Goal: Information Seeking & Learning: Learn about a topic

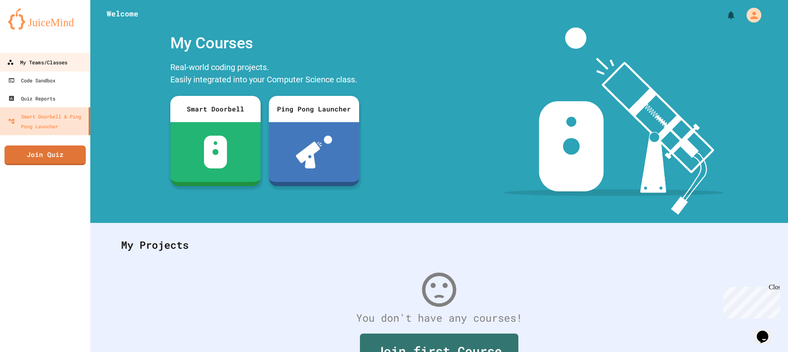
click at [41, 64] on div "My Teams/Classes" at bounding box center [37, 62] width 60 height 10
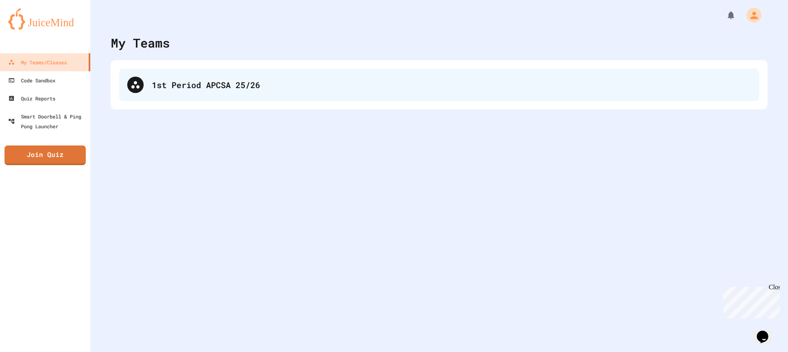
click at [181, 90] on div "1st Period APCSA 25/26" at bounding box center [451, 85] width 599 height 12
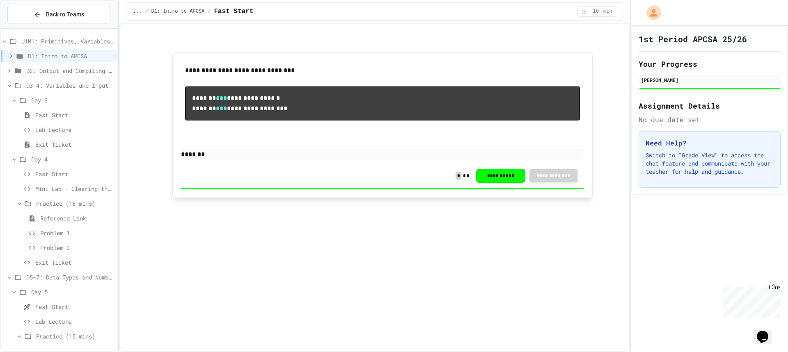
click at [54, 230] on span "Problem 1" at bounding box center [76, 233] width 73 height 9
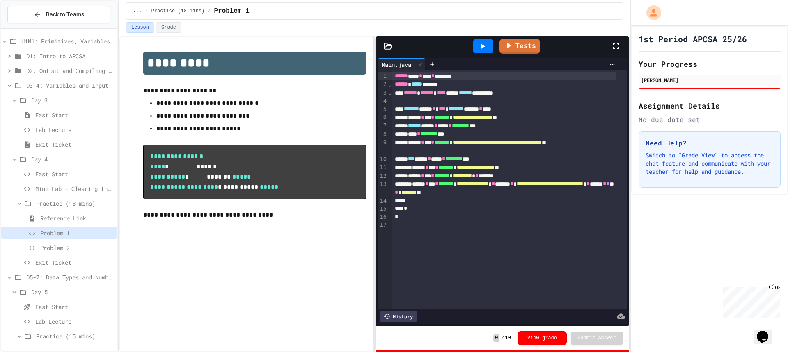
click at [55, 246] on span "Problem 2" at bounding box center [76, 248] width 73 height 9
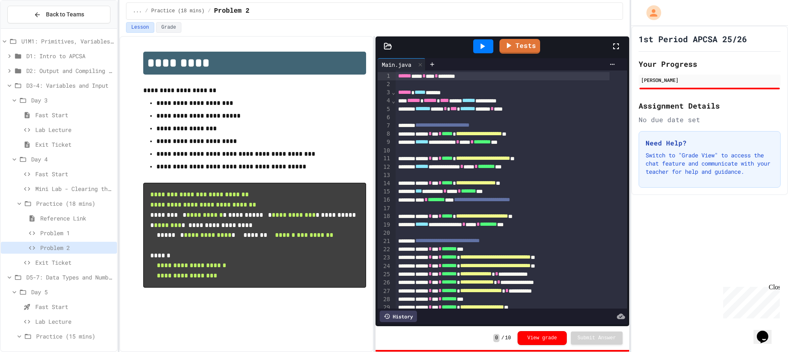
click at [486, 46] on icon at bounding box center [482, 46] width 10 height 10
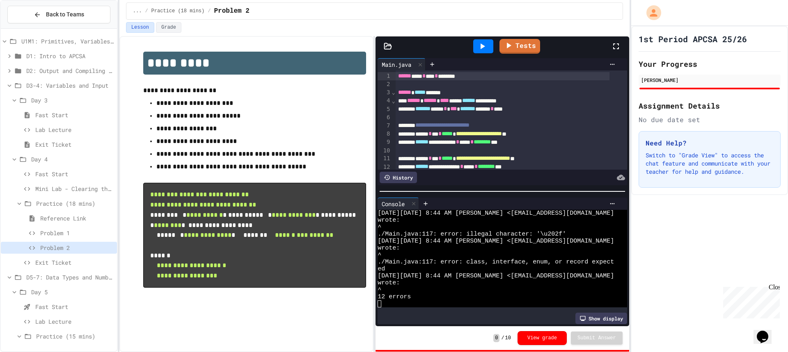
scroll to position [7, 0]
click at [395, 75] on div "**********" at bounding box center [501, 120] width 249 height 99
click at [398, 76] on span "******" at bounding box center [404, 76] width 13 height 6
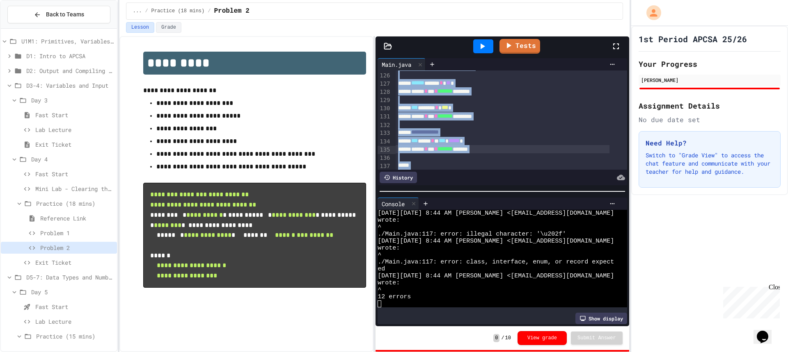
scroll to position [1144, 0]
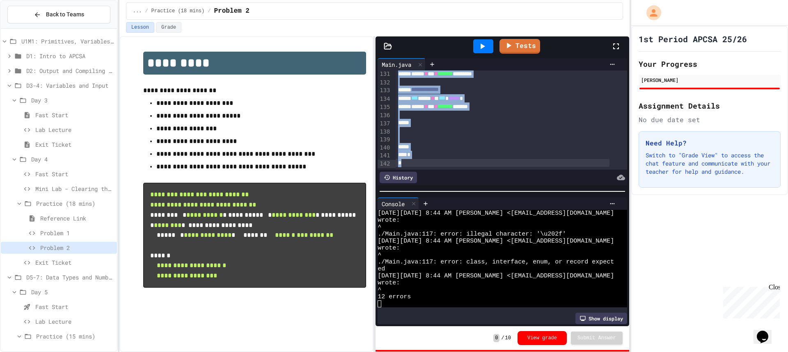
drag, startPoint x: 397, startPoint y: 76, endPoint x: 436, endPoint y: 213, distance: 142.0
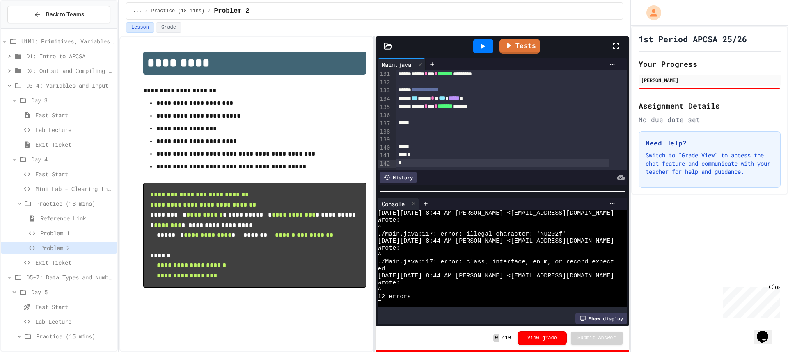
scroll to position [220, 0]
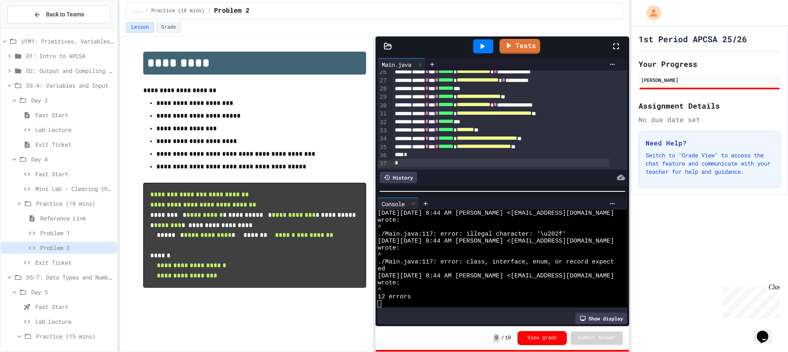
click at [485, 48] on icon at bounding box center [482, 46] width 10 height 10
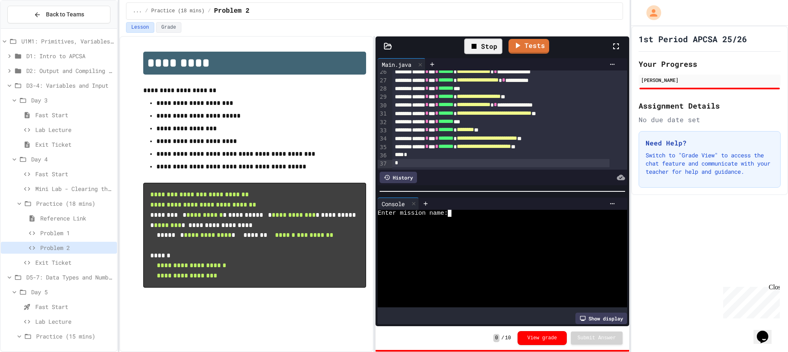
click at [504, 217] on div at bounding box center [495, 220] width 236 height 7
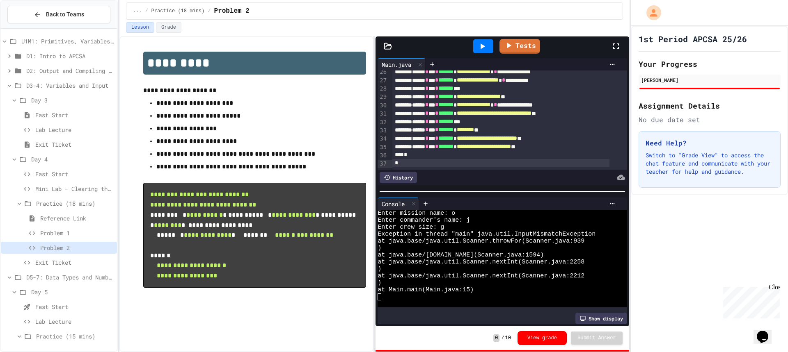
click at [480, 41] on div at bounding box center [483, 46] width 20 height 14
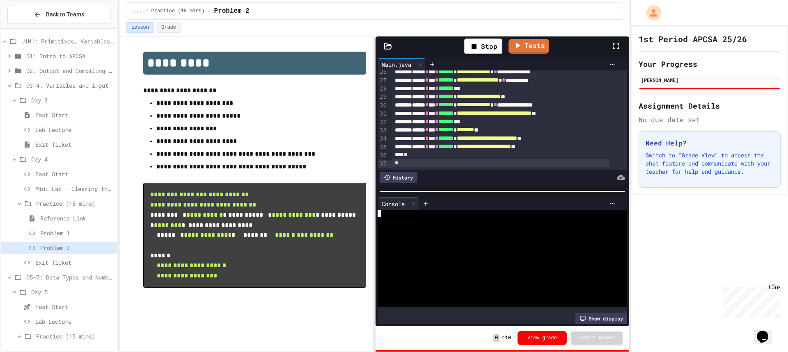
click at [435, 212] on div at bounding box center [495, 213] width 236 height 7
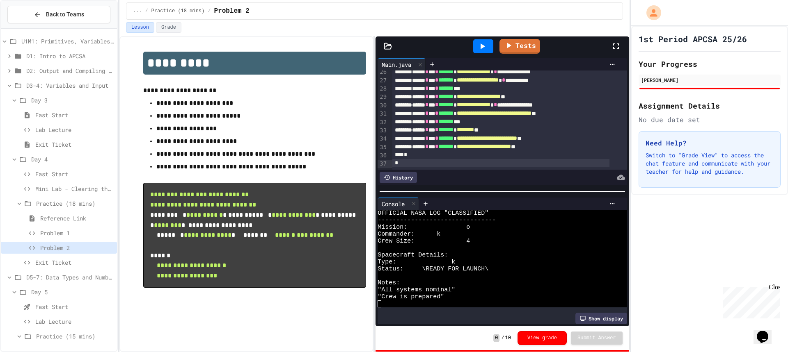
click at [75, 233] on span "Problem 1" at bounding box center [76, 233] width 73 height 9
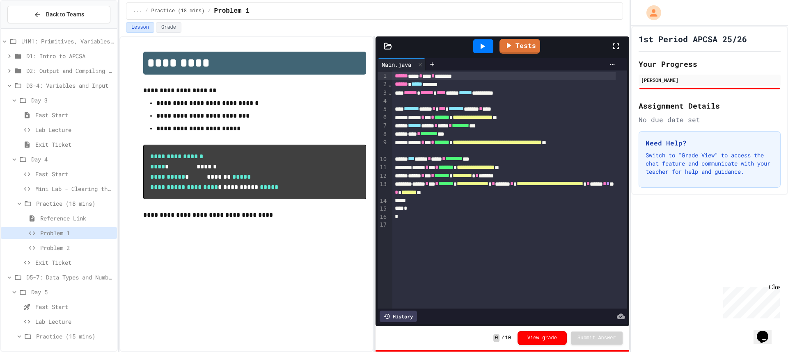
click at [66, 258] on span "Exit Ticket" at bounding box center [74, 262] width 78 height 9
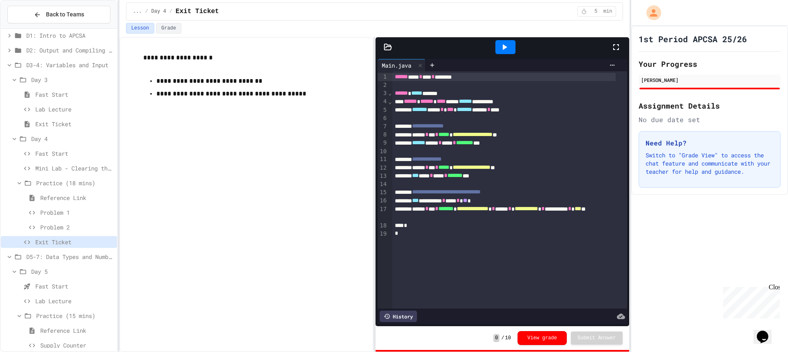
scroll to position [41, 0]
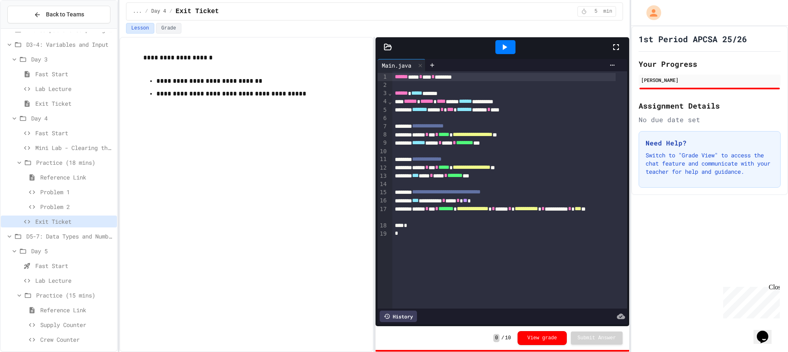
click at [49, 264] on span "Fast Start" at bounding box center [74, 266] width 78 height 9
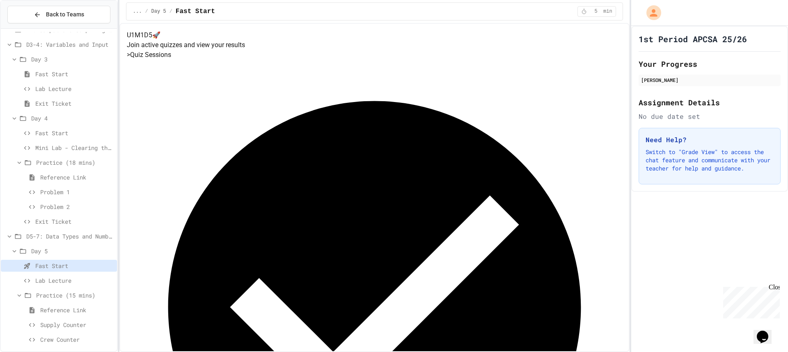
scroll to position [123, 0]
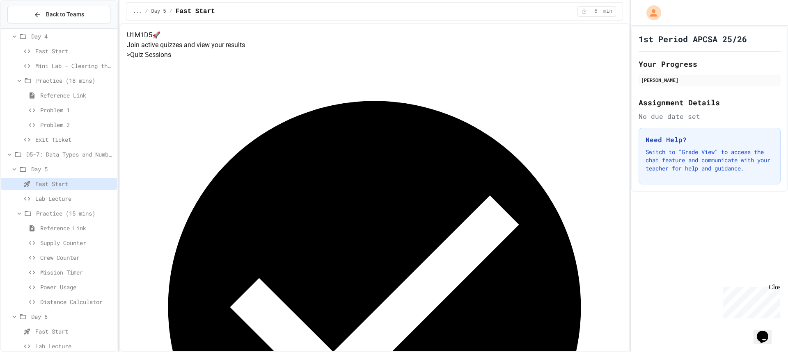
click at [50, 197] on span "Lab Lecture" at bounding box center [74, 198] width 78 height 9
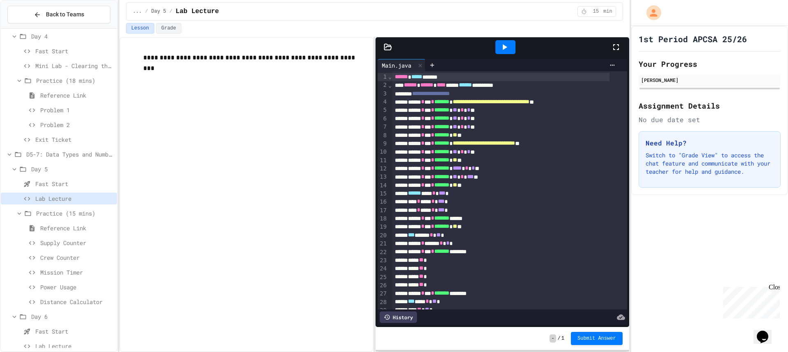
click at [58, 239] on span "Supply Counter" at bounding box center [76, 243] width 73 height 9
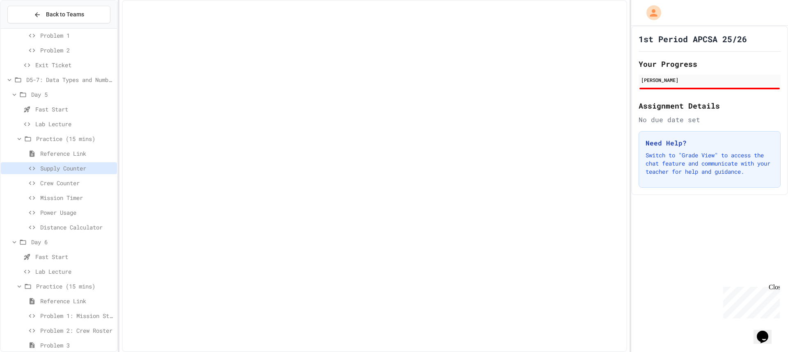
scroll to position [205, 0]
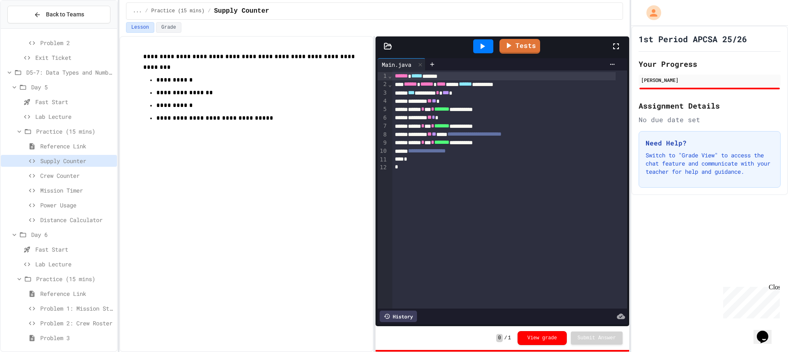
click at [63, 171] on div "Crew Counter" at bounding box center [59, 176] width 116 height 12
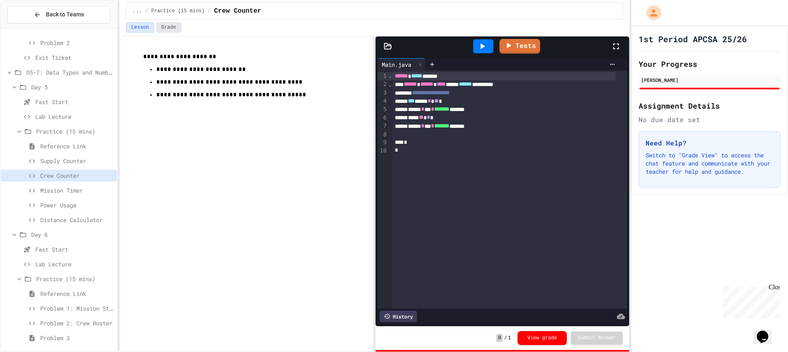
click at [169, 24] on button "Grade" at bounding box center [168, 27] width 25 height 11
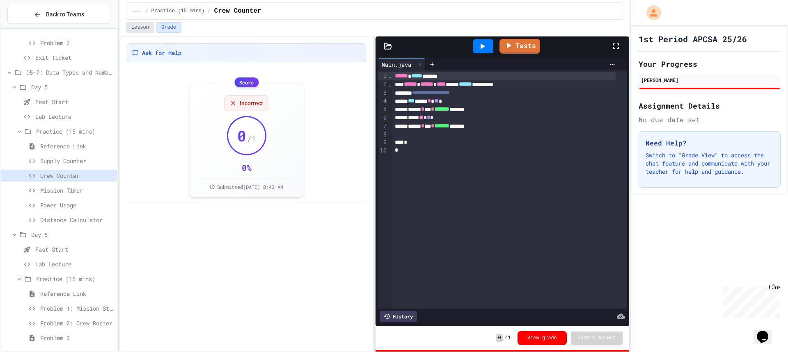
click at [140, 24] on button "Lesson" at bounding box center [140, 27] width 28 height 11
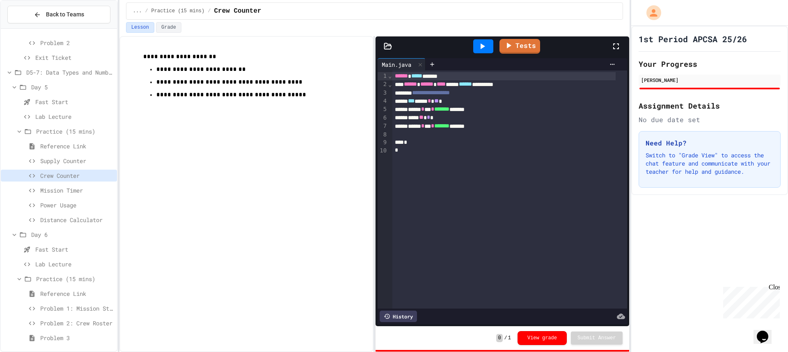
click at [70, 208] on span "Power Usage" at bounding box center [76, 205] width 73 height 9
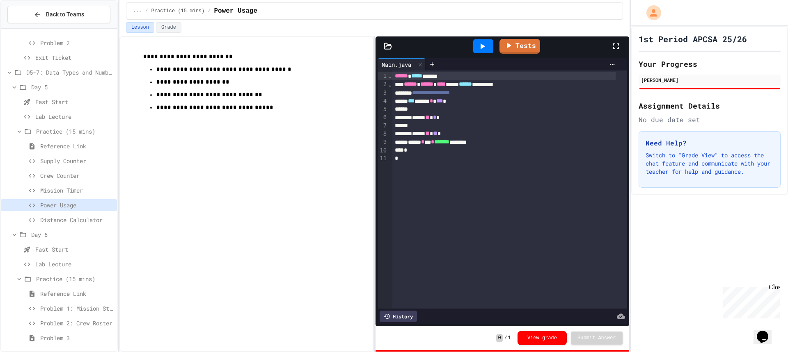
click at [65, 217] on span "Distance Calculator" at bounding box center [76, 220] width 73 height 9
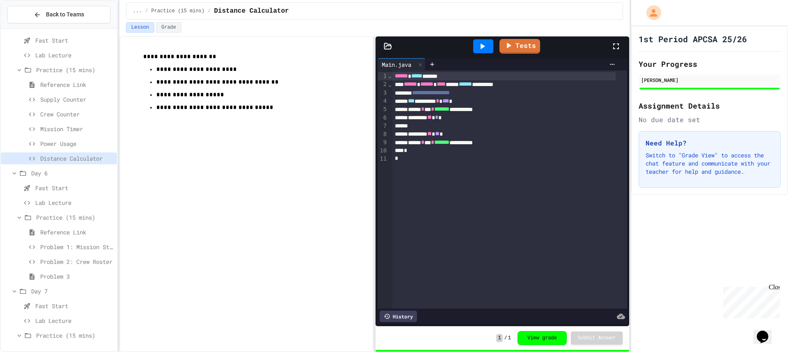
scroll to position [287, 0]
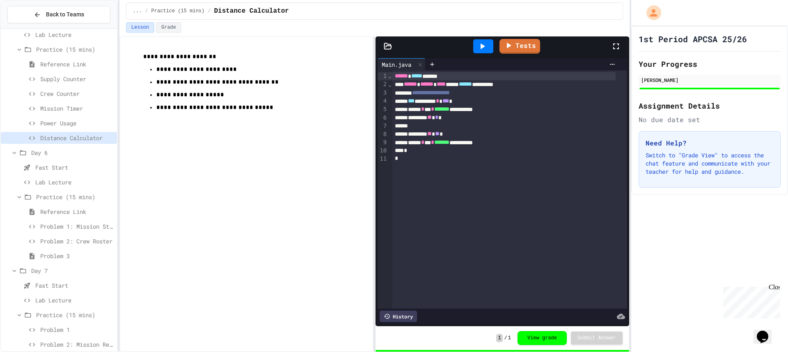
click at [56, 228] on span "Problem 1: Mission Status Display" at bounding box center [76, 226] width 73 height 9
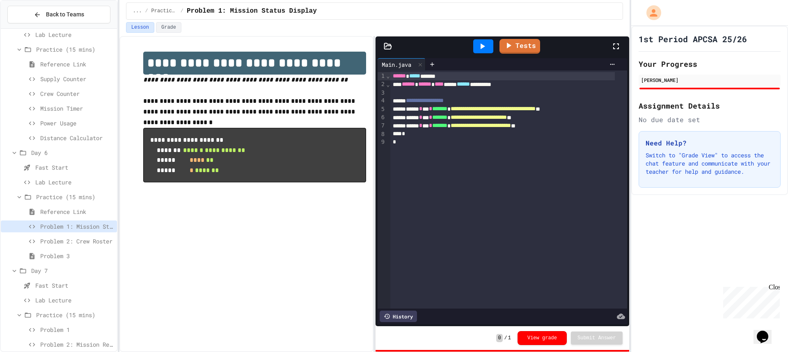
click at [68, 236] on div "Problem 2: Crew Roster" at bounding box center [59, 241] width 116 height 12
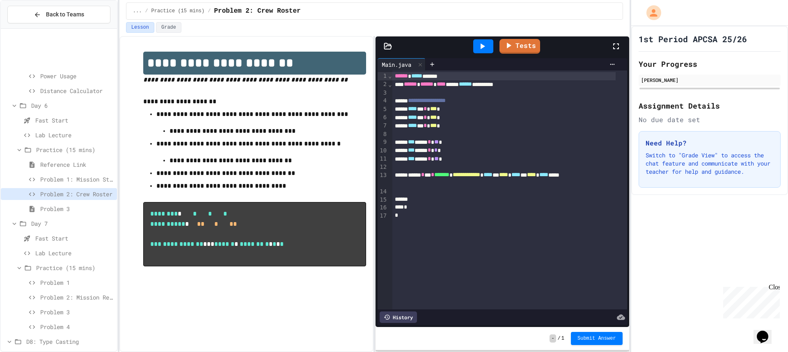
scroll to position [399, 0]
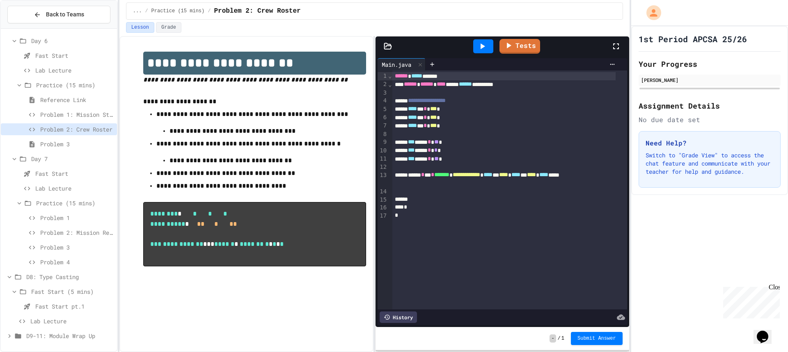
click at [78, 337] on span "D9-11: Module Wrap Up" at bounding box center [69, 336] width 87 height 9
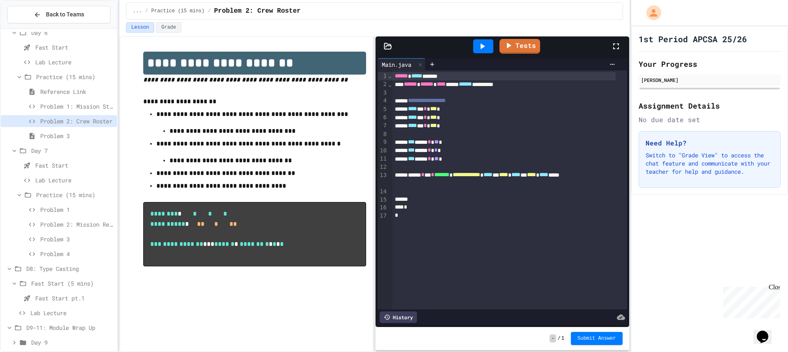
scroll to position [414, 0]
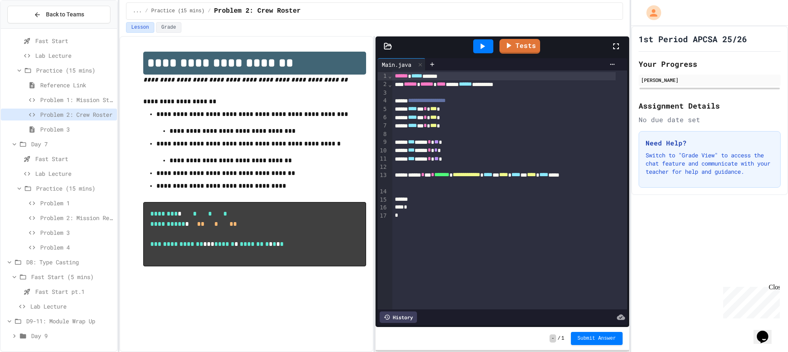
click at [47, 337] on span "Day 9" at bounding box center [72, 336] width 82 height 9
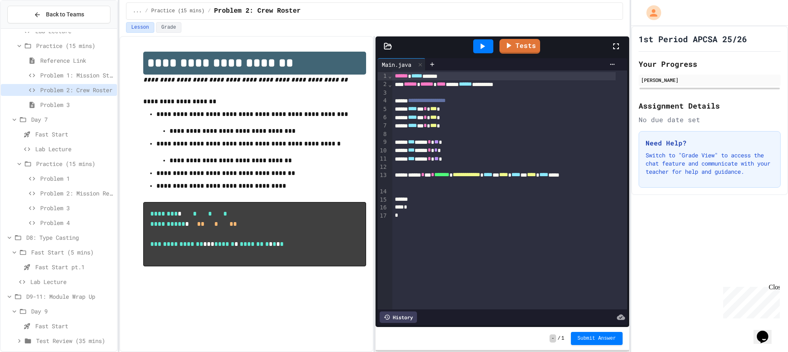
scroll to position [458, 0]
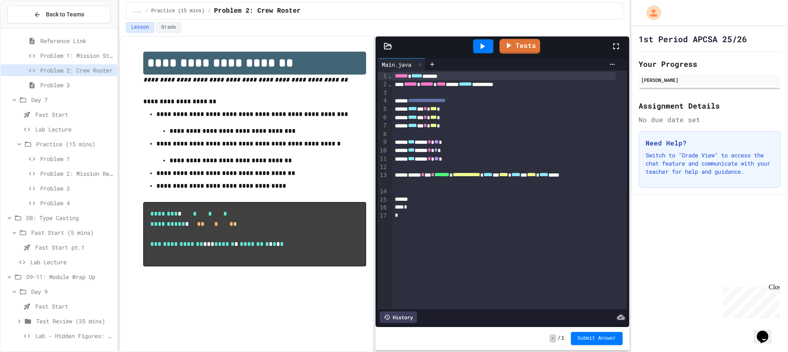
click at [73, 320] on span "Test Review (35 mins)" at bounding box center [75, 321] width 78 height 9
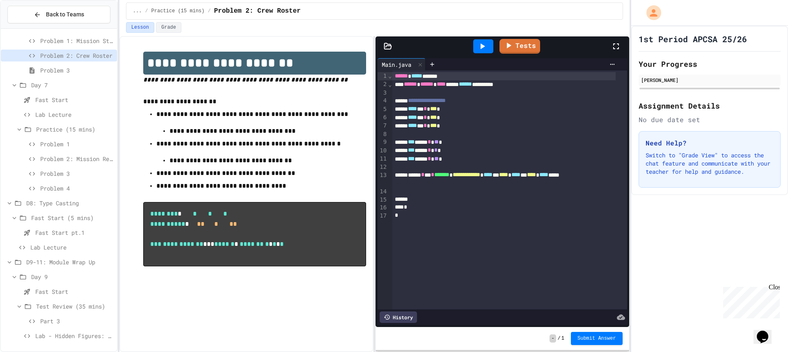
click at [50, 319] on span "Part 3" at bounding box center [76, 321] width 73 height 9
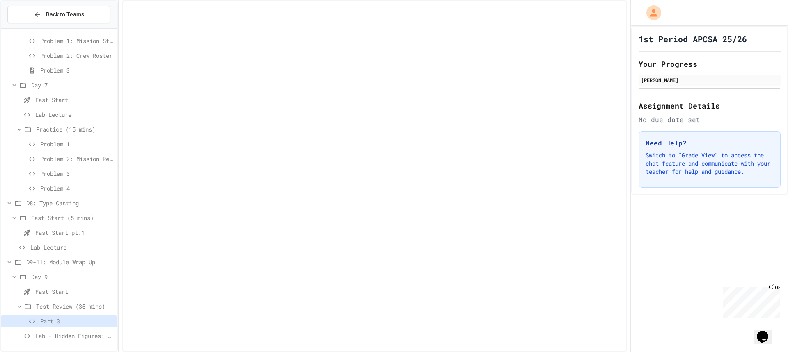
scroll to position [466, 0]
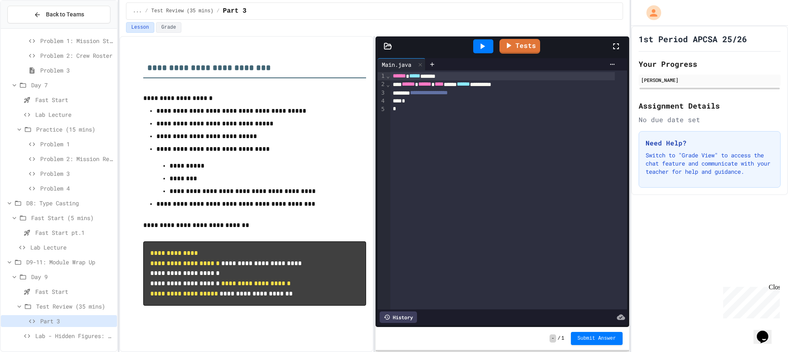
click at [73, 334] on span "Lab - Hidden Figures: Launch Weight Calculator" at bounding box center [74, 336] width 78 height 9
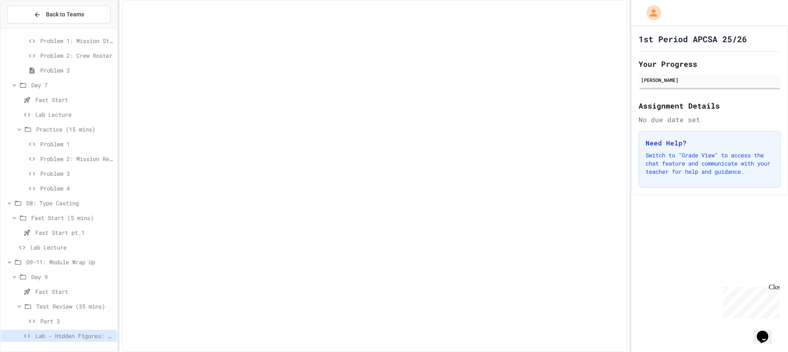
scroll to position [466, 0]
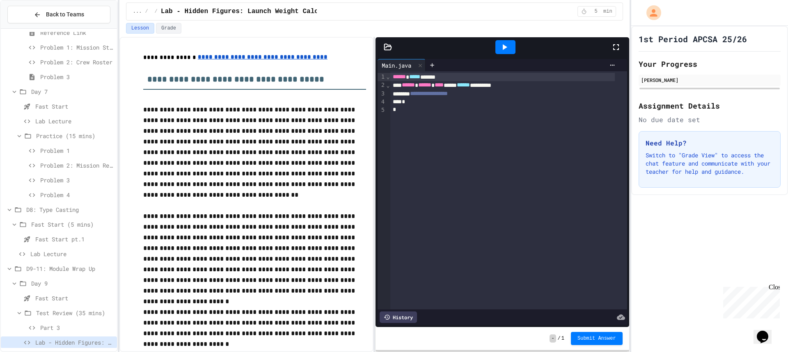
click at [69, 331] on span "Part 3" at bounding box center [76, 328] width 73 height 9
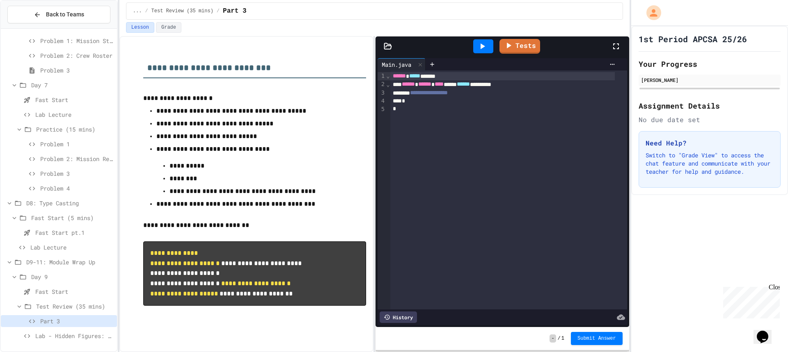
click at [78, 310] on span "Test Review (35 mins)" at bounding box center [75, 306] width 78 height 9
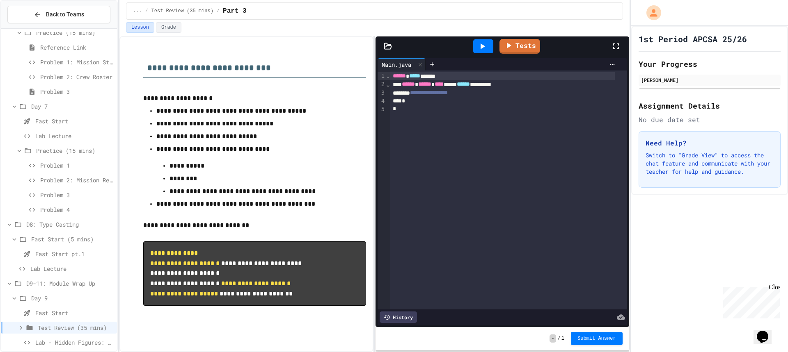
click at [78, 310] on span "Fast Start" at bounding box center [74, 313] width 78 height 9
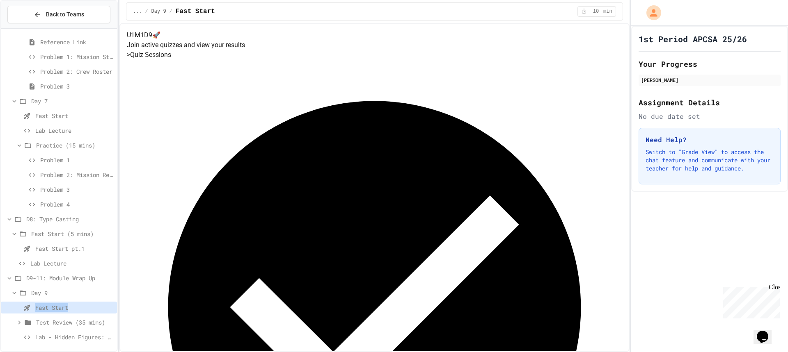
scroll to position [458, 0]
click at [62, 340] on span "Lab - Hidden Figures: Launch Weight Calculator" at bounding box center [74, 336] width 78 height 9
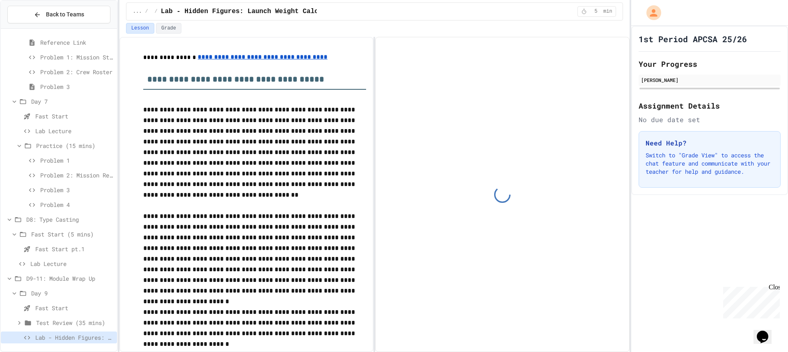
scroll to position [458, 0]
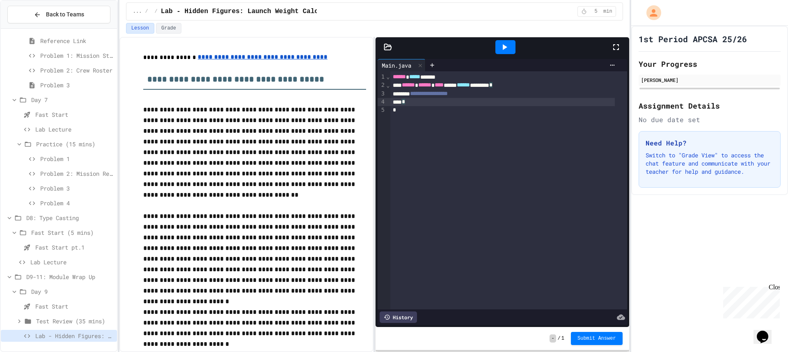
click at [425, 103] on div "*" at bounding box center [502, 102] width 225 height 8
click at [505, 96] on div "**********" at bounding box center [502, 94] width 225 height 8
click at [436, 101] on div at bounding box center [502, 102] width 225 height 8
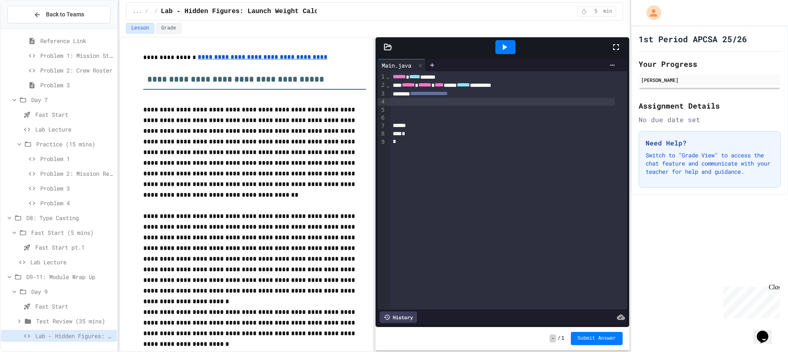
click at [480, 96] on div "**********" at bounding box center [502, 94] width 225 height 8
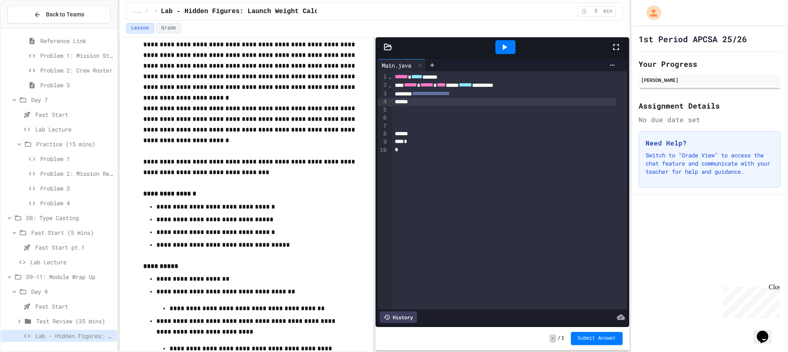
scroll to position [205, 0]
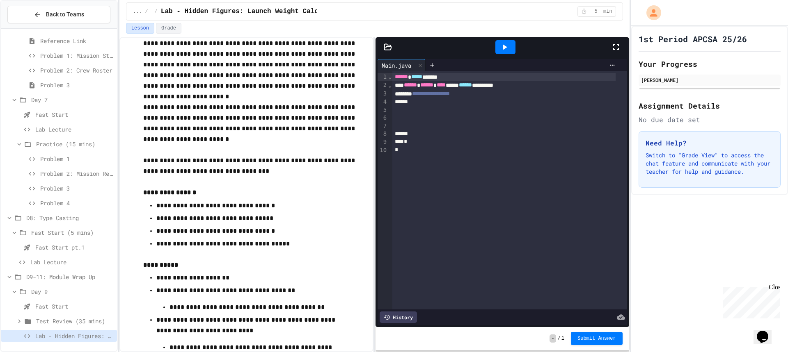
click at [392, 78] on div "****** ***** ******" at bounding box center [503, 77] width 223 height 8
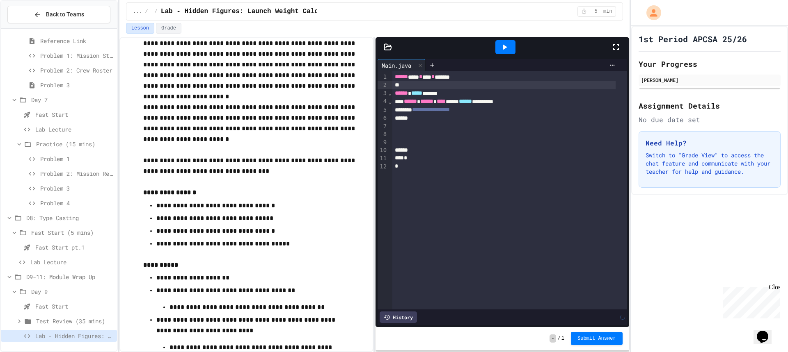
click at [451, 150] on div at bounding box center [503, 150] width 223 height 8
click at [438, 114] on div "**********" at bounding box center [503, 110] width 223 height 8
click at [438, 123] on div at bounding box center [503, 126] width 223 height 8
click at [437, 122] on div at bounding box center [503, 126] width 223 height 8
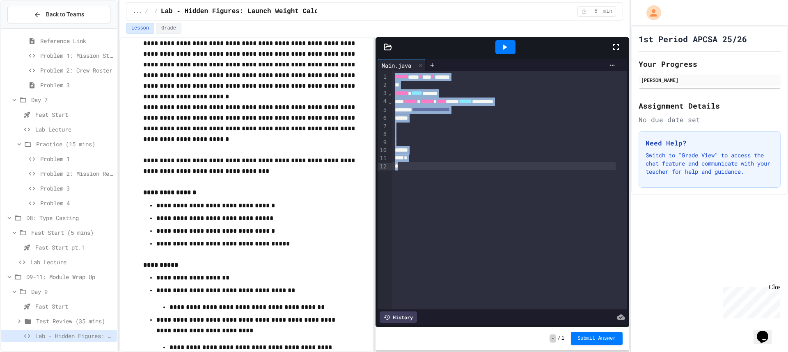
drag, startPoint x: 392, startPoint y: 76, endPoint x: 427, endPoint y: 174, distance: 104.3
click at [427, 174] on div "**********" at bounding box center [509, 190] width 235 height 238
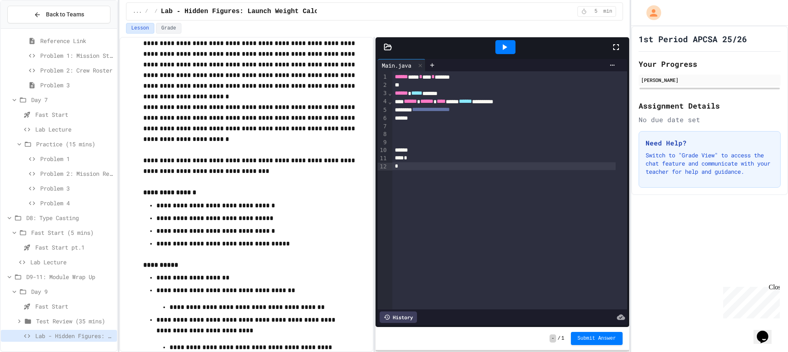
scroll to position [404, 0]
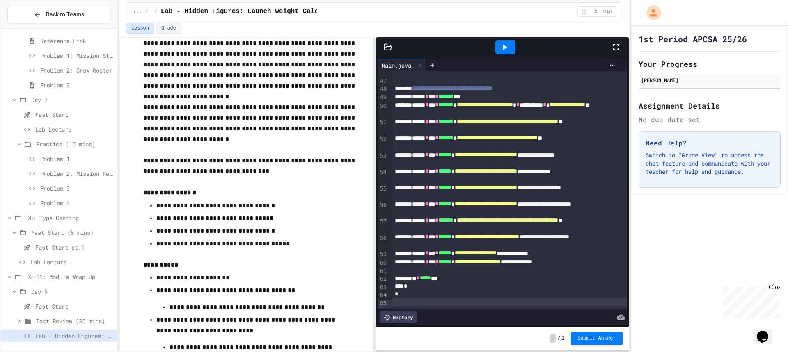
click at [510, 54] on div at bounding box center [505, 47] width 20 height 14
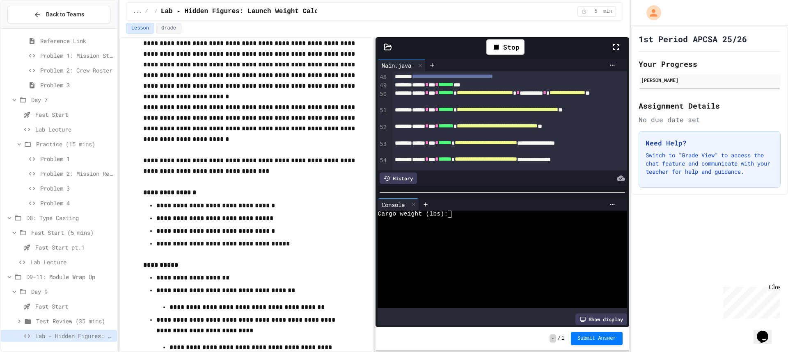
click at [480, 232] on div at bounding box center [495, 235] width 236 height 7
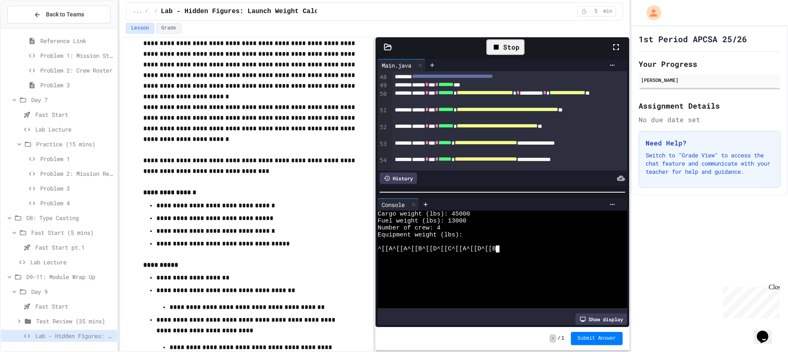
click at [486, 49] on div "Stop" at bounding box center [505, 47] width 46 height 24
click at [489, 49] on div "Stop" at bounding box center [505, 47] width 38 height 16
click at [489, 49] on div at bounding box center [505, 47] width 210 height 22
click at [502, 50] on icon at bounding box center [504, 47] width 10 height 10
click at [467, 218] on div at bounding box center [495, 221] width 236 height 7
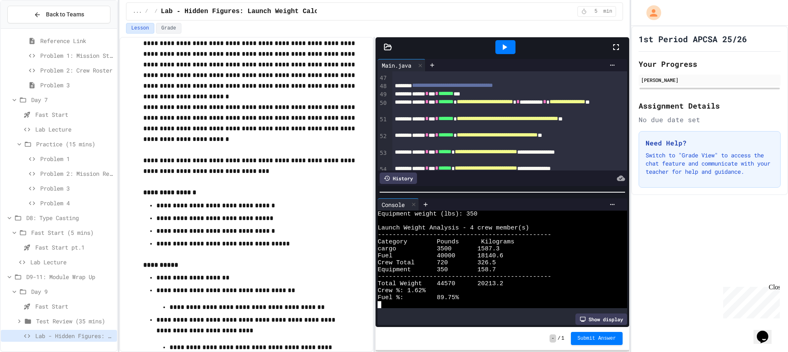
scroll to position [377, 0]
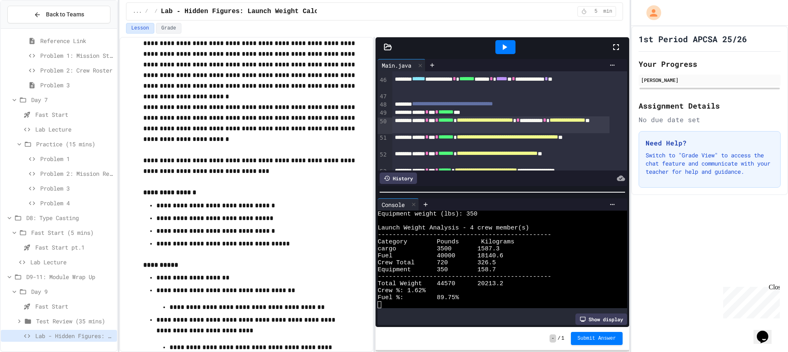
click at [331, 353] on div at bounding box center [394, 353] width 788 height 0
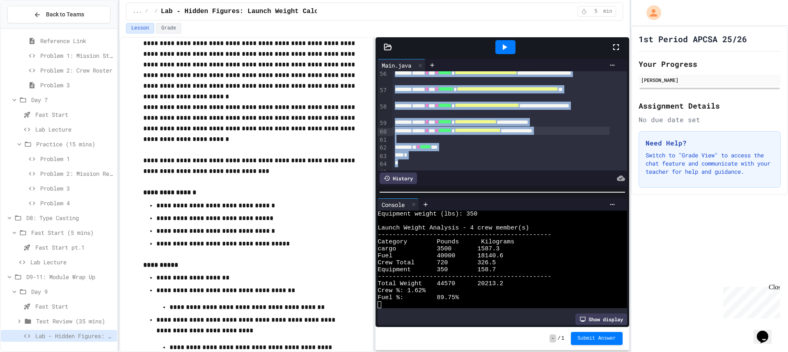
scroll to position [541, 0]
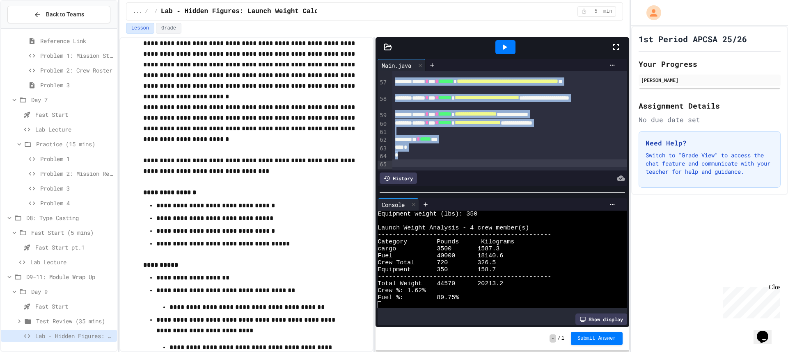
drag, startPoint x: 393, startPoint y: 78, endPoint x: 511, endPoint y: 226, distance: 189.2
click at [511, 226] on div "**********" at bounding box center [501, 192] width 253 height 270
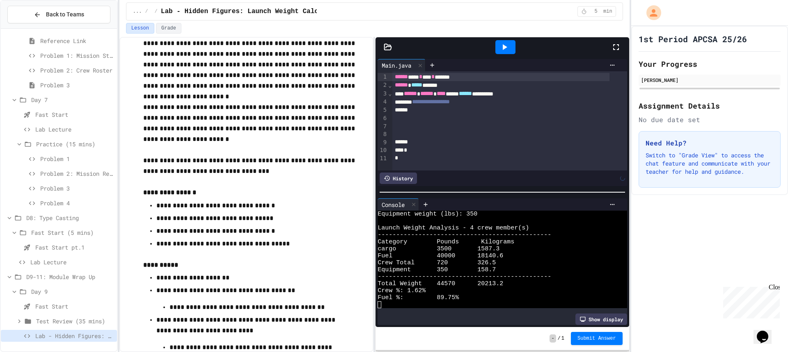
scroll to position [0, 0]
drag, startPoint x: 447, startPoint y: 108, endPoint x: 440, endPoint y: 111, distance: 7.5
click at [443, 110] on div at bounding box center [500, 110] width 217 height 8
